Goal: Task Accomplishment & Management: Complete application form

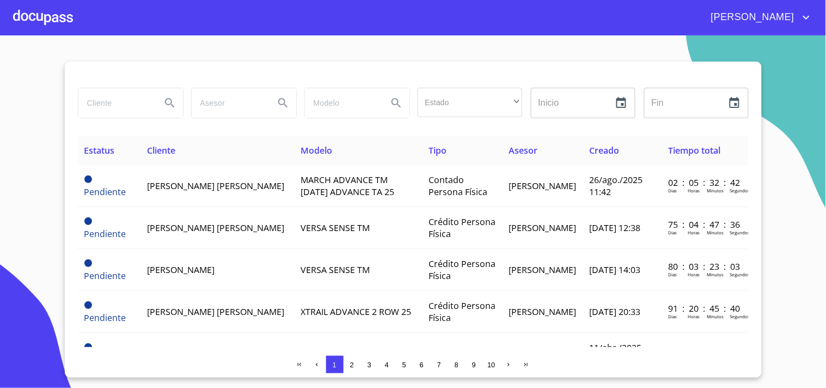
click at [41, 18] on div at bounding box center [43, 17] width 60 height 35
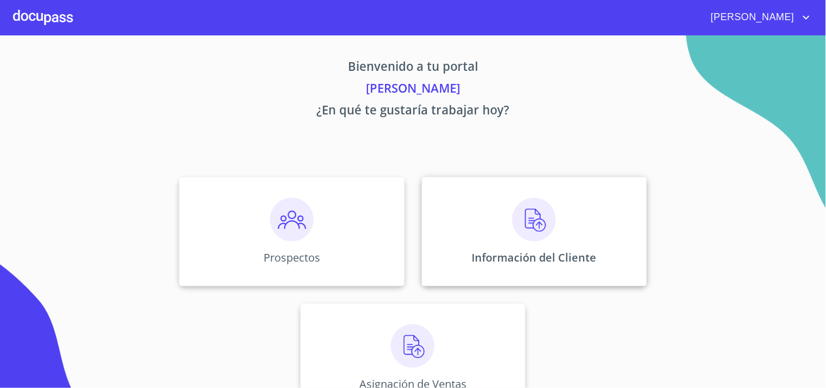
click at [534, 233] on img at bounding box center [535, 220] width 44 height 44
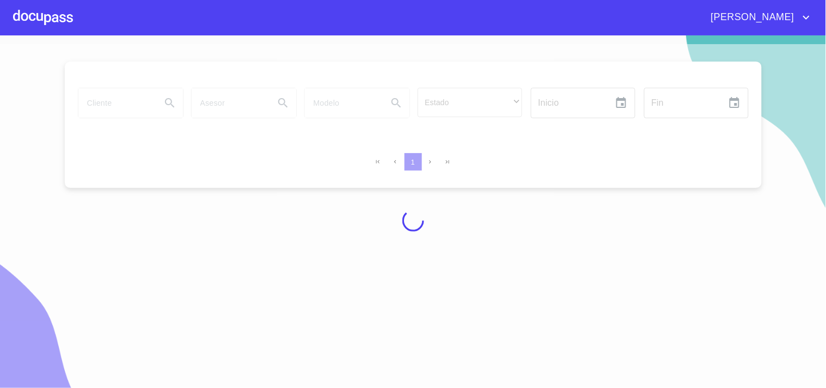
click at [36, 17] on div at bounding box center [43, 17] width 60 height 35
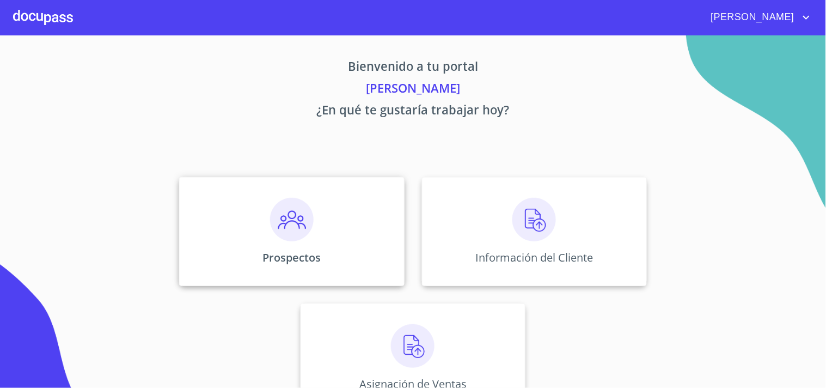
click at [259, 236] on div "Prospectos" at bounding box center [291, 231] width 225 height 109
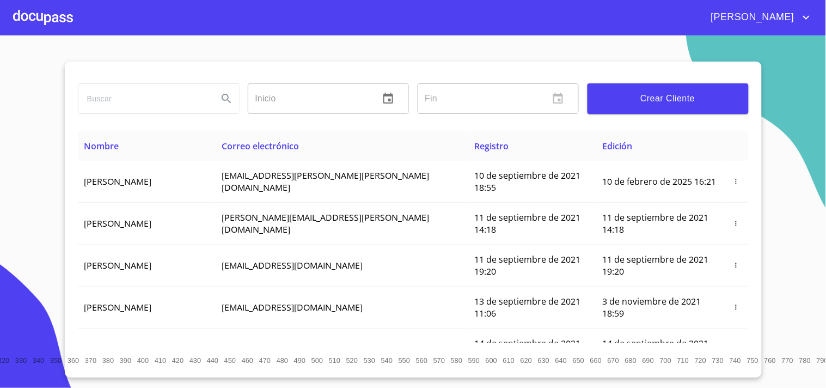
click at [124, 96] on input "search" at bounding box center [143, 98] width 131 height 29
type input "[PERSON_NAME]"
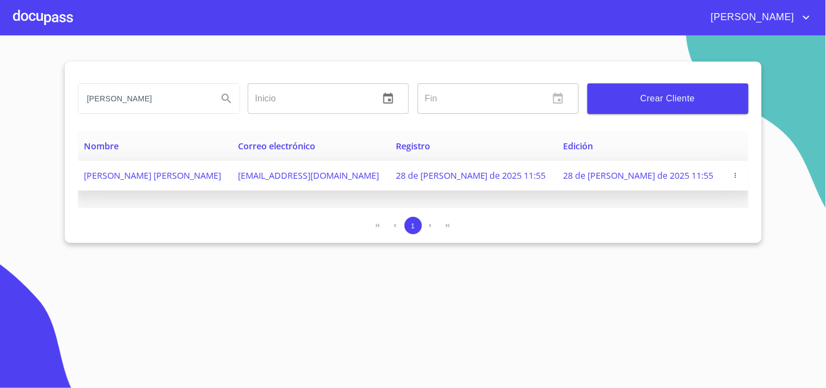
click at [732, 173] on icon "button" at bounding box center [736, 176] width 8 height 8
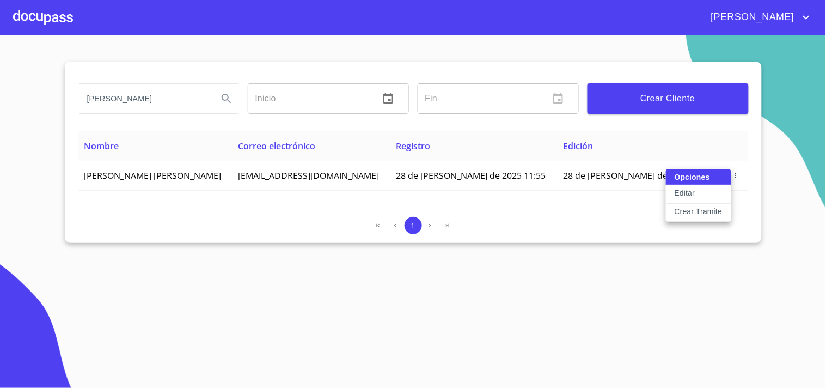
click at [690, 209] on p "Crear Tramite" at bounding box center [699, 211] width 48 height 11
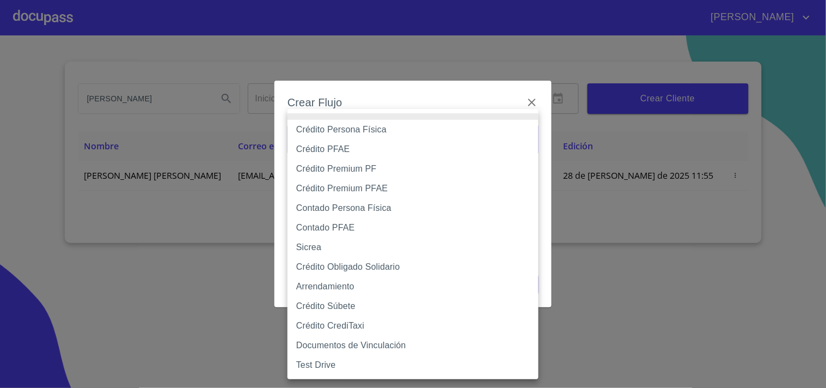
click at [336, 140] on body "[PERSON_NAME] Inicio ​ Fin ​ Crear Cliente Nombre Correo electrónico Registro E…" at bounding box center [413, 194] width 826 height 388
click at [356, 191] on li "Crédito Premium PFAE" at bounding box center [413, 189] width 251 height 20
type input "61adaae62717c8283b1f0efd"
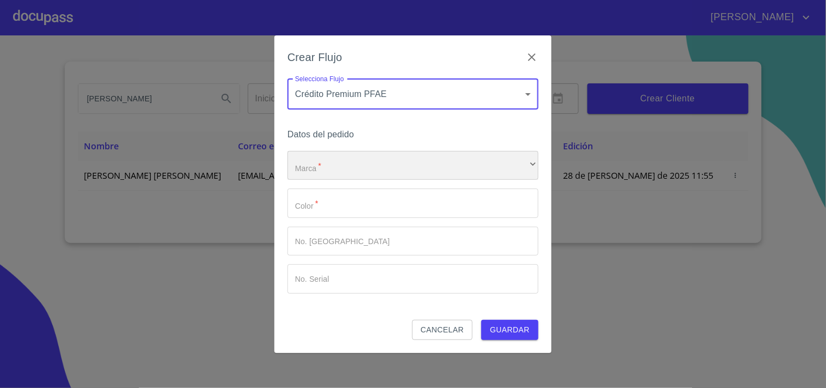
click at [324, 166] on div "​" at bounding box center [413, 165] width 251 height 29
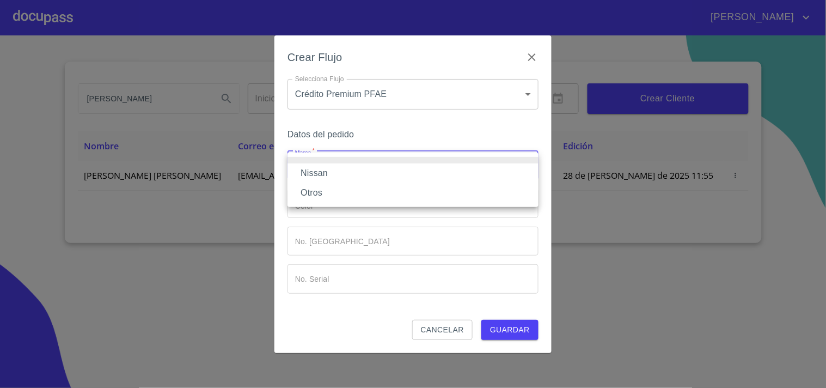
click at [320, 170] on li "Nissan" at bounding box center [413, 173] width 251 height 20
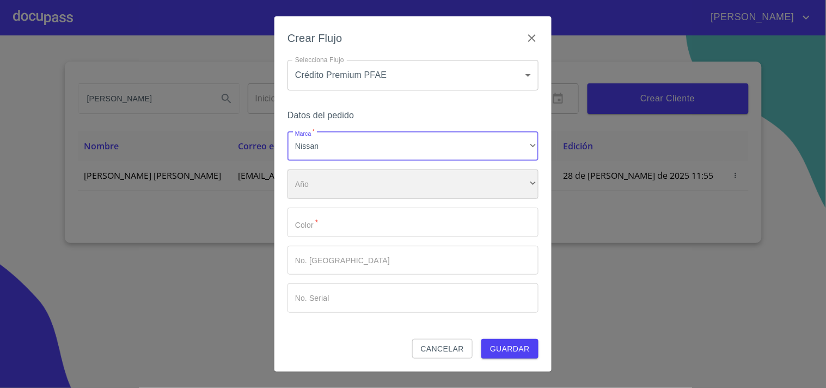
click at [321, 194] on div "​" at bounding box center [413, 183] width 251 height 29
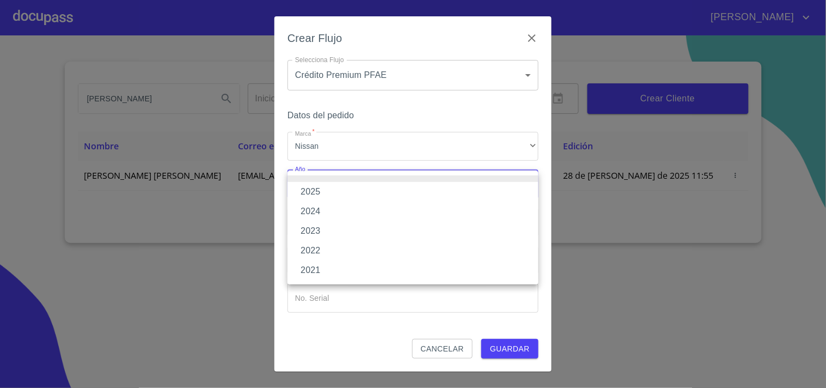
click at [323, 191] on li "2025" at bounding box center [413, 192] width 251 height 20
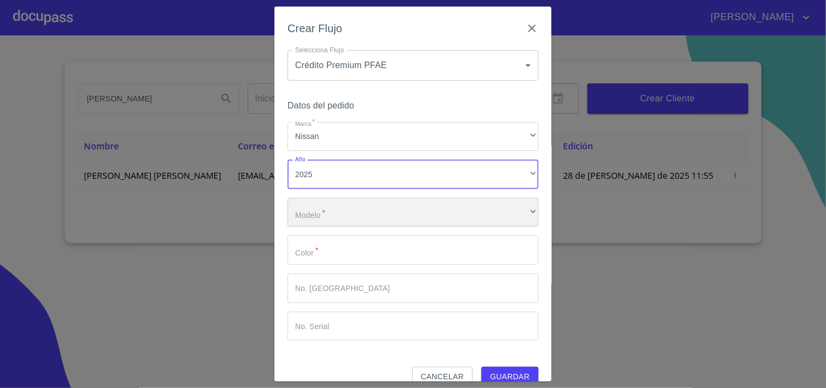
click at [328, 211] on div "​" at bounding box center [413, 212] width 251 height 29
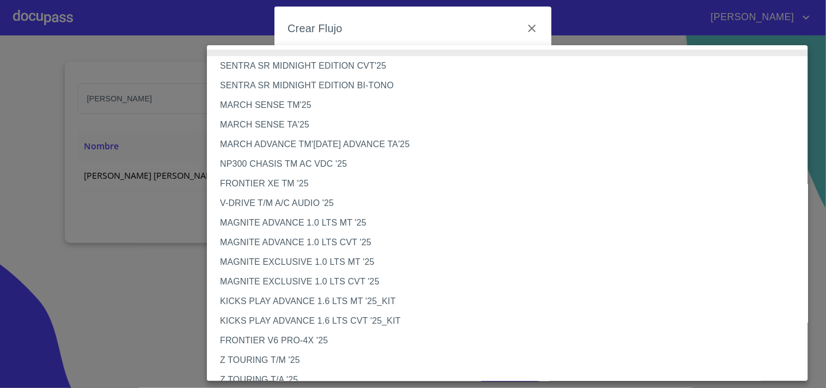
click at [247, 165] on li "NP300 CHASIS TM AC VDC '25" at bounding box center [512, 164] width 611 height 20
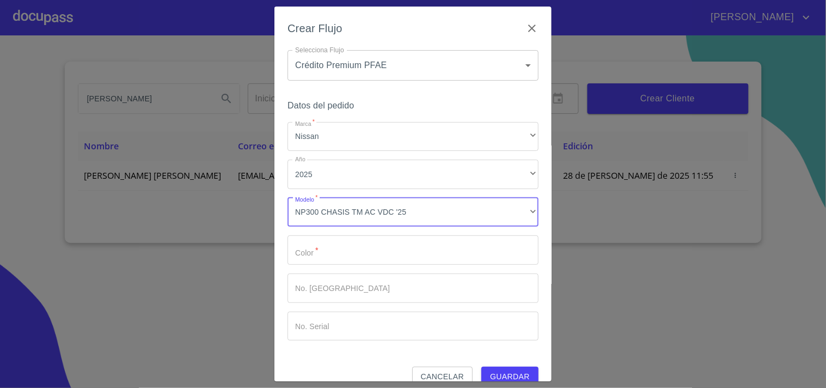
click at [342, 251] on input "Marca   *" at bounding box center [413, 249] width 251 height 29
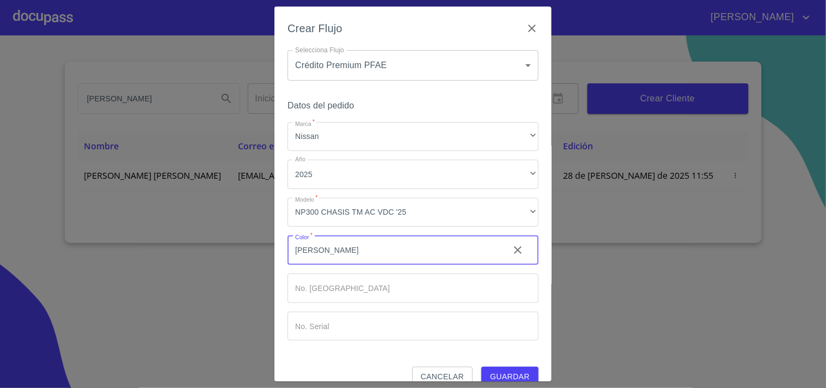
type input "[PERSON_NAME]"
click at [492, 374] on span "Guardar" at bounding box center [510, 377] width 40 height 14
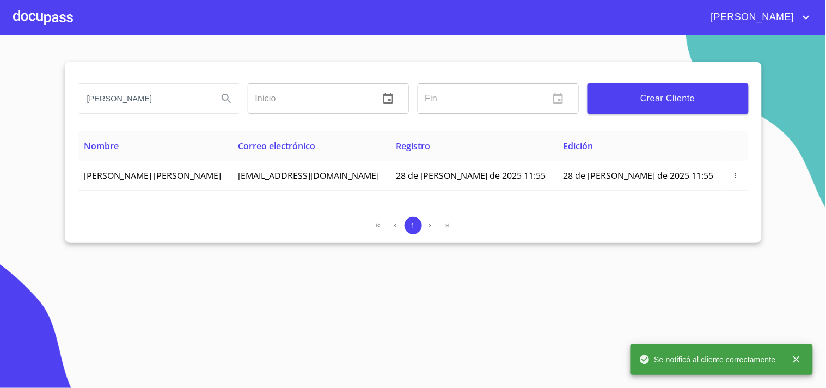
click at [46, 23] on div at bounding box center [43, 17] width 60 height 35
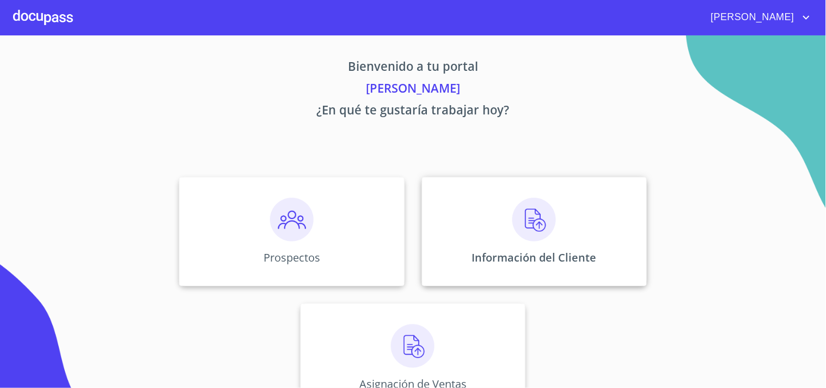
click at [513, 225] on img at bounding box center [535, 220] width 44 height 44
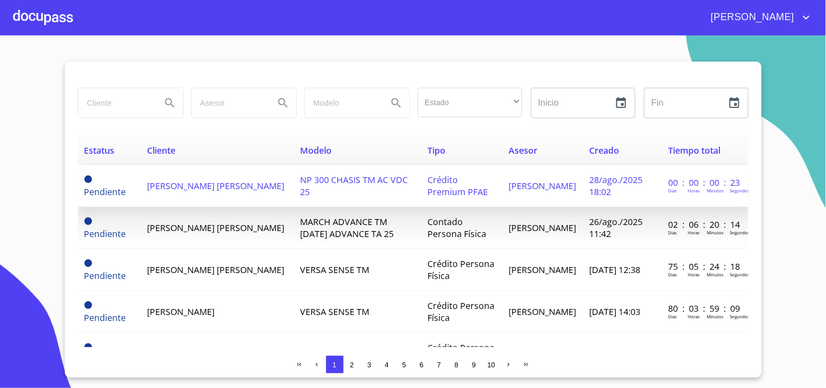
click at [202, 181] on span "[PERSON_NAME] [PERSON_NAME]" at bounding box center [216, 186] width 137 height 12
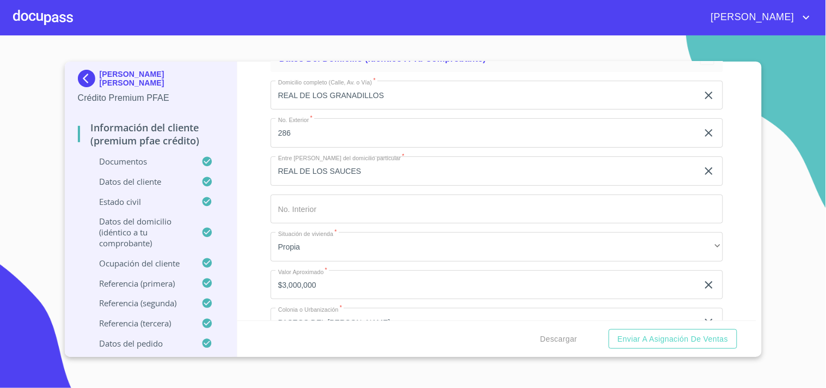
scroll to position [4176, 0]
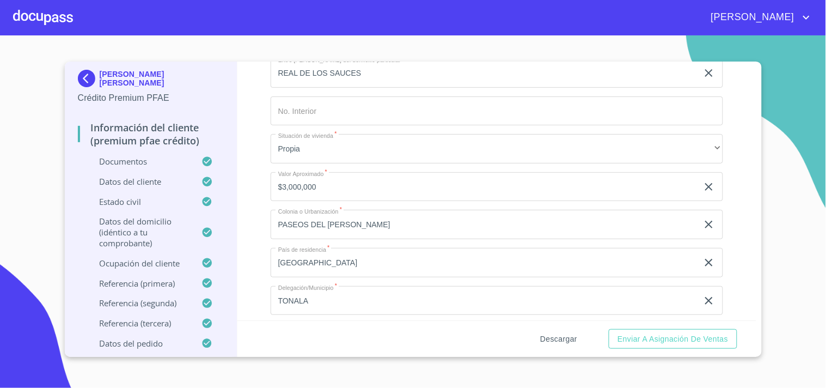
click at [556, 342] on span "Descargar" at bounding box center [558, 339] width 37 height 14
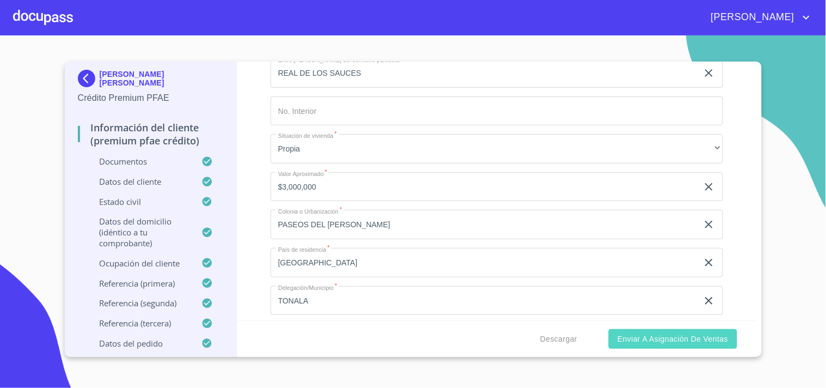
click at [660, 338] on span "Enviar a Asignación de Ventas" at bounding box center [673, 339] width 111 height 14
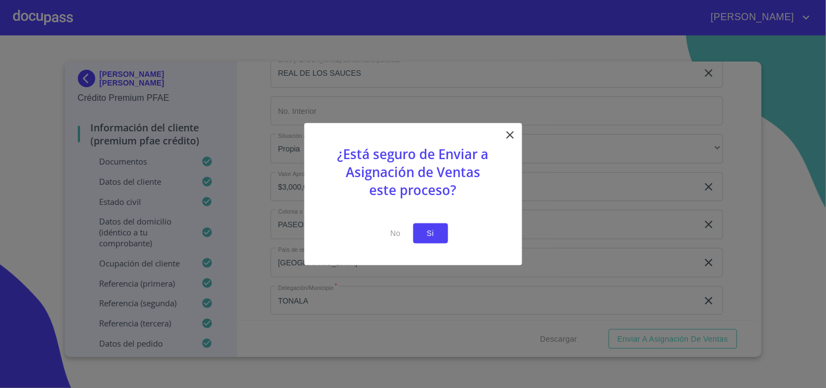
click at [431, 237] on span "Si" at bounding box center [430, 234] width 17 height 14
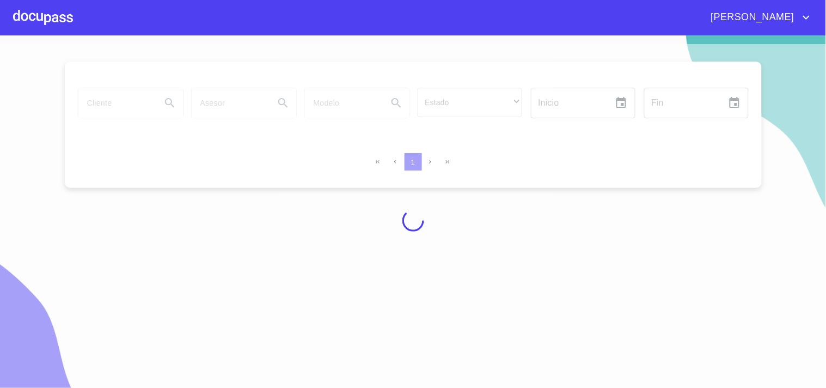
click at [42, 15] on div at bounding box center [43, 17] width 60 height 35
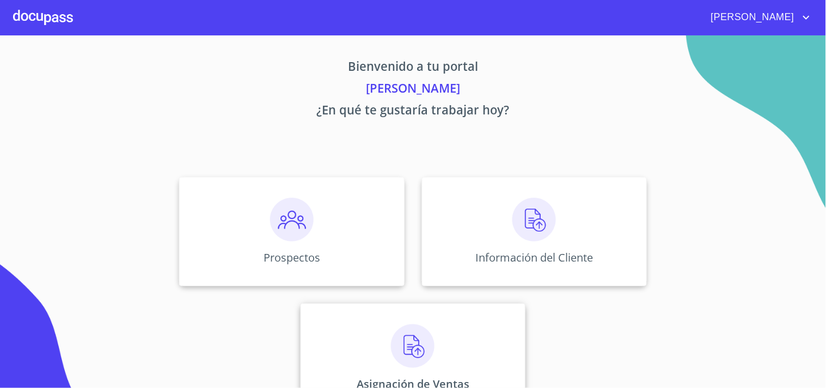
click at [410, 347] on img at bounding box center [413, 346] width 44 height 44
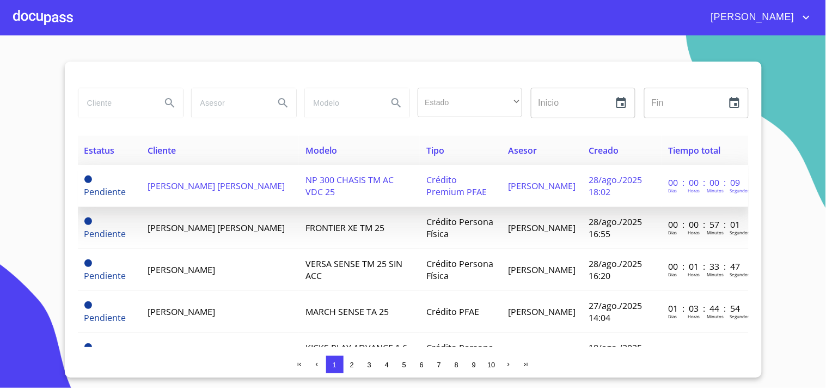
click at [182, 188] on span "[PERSON_NAME] [PERSON_NAME]" at bounding box center [216, 186] width 137 height 12
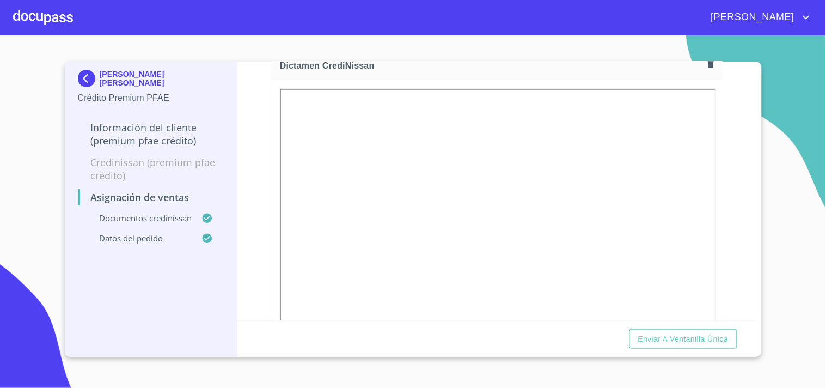
scroll to position [60, 0]
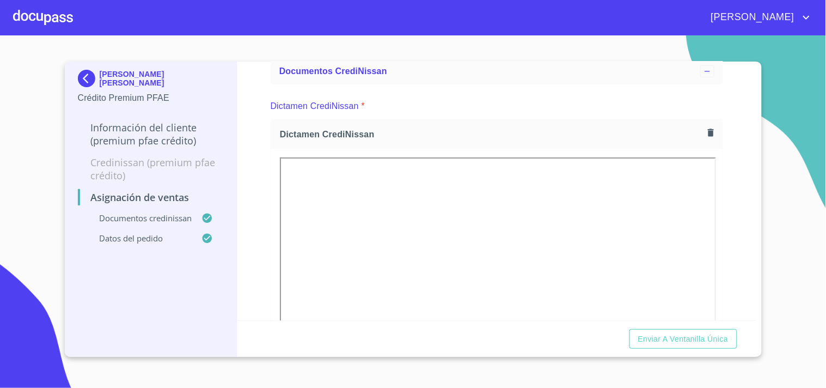
click at [708, 136] on icon "button" at bounding box center [711, 133] width 6 height 8
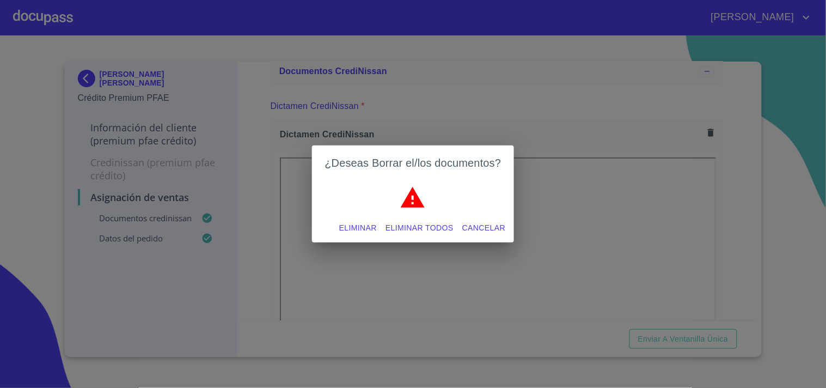
click at [371, 227] on span "Eliminar" at bounding box center [358, 228] width 38 height 14
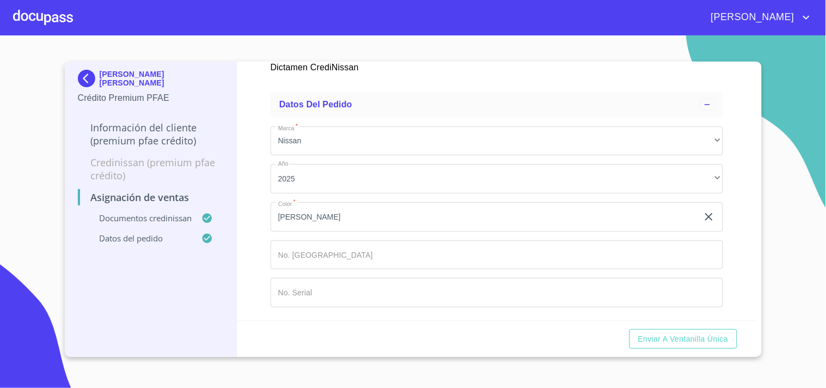
scroll to position [807, 0]
click at [301, 231] on input "Marca   *" at bounding box center [485, 216] width 428 height 29
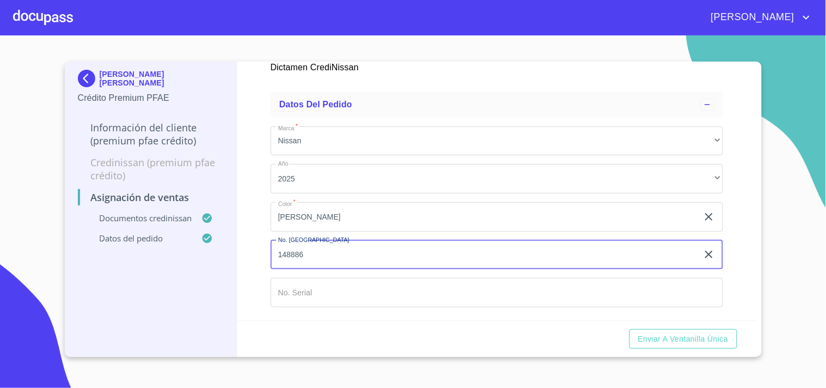
type input "148886"
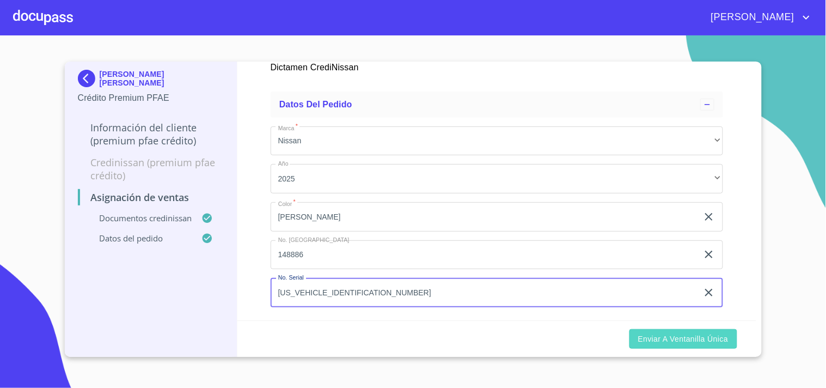
type input "[US_VEHICLE_IDENTIFICATION_NUMBER]"
click at [689, 341] on span "Enviar a Ventanilla única" at bounding box center [683, 339] width 90 height 14
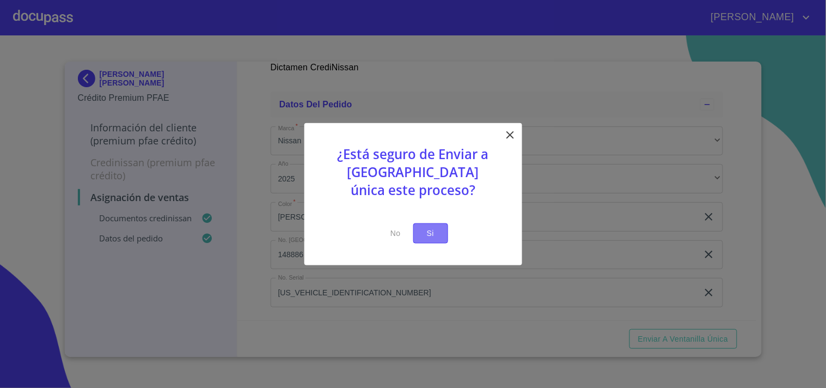
click at [417, 239] on button "Si" at bounding box center [430, 233] width 35 height 20
